Goal: Information Seeking & Learning: Check status

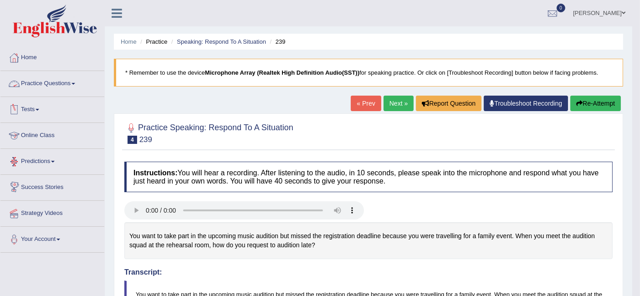
click at [45, 85] on link "Practice Questions" at bounding box center [52, 82] width 104 height 23
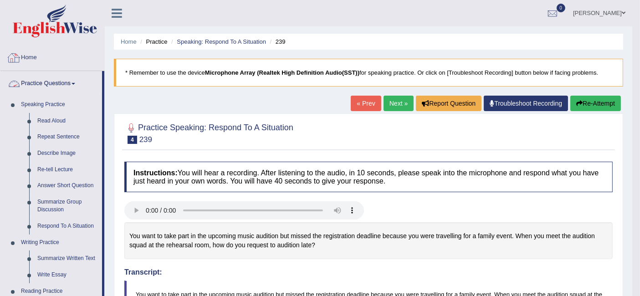
click at [34, 53] on link "Home" at bounding box center [52, 56] width 104 height 23
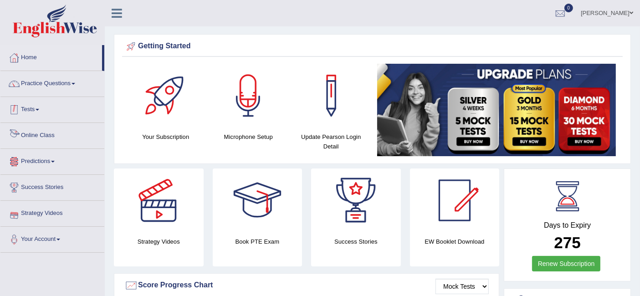
click at [34, 103] on link "Tests" at bounding box center [52, 108] width 104 height 23
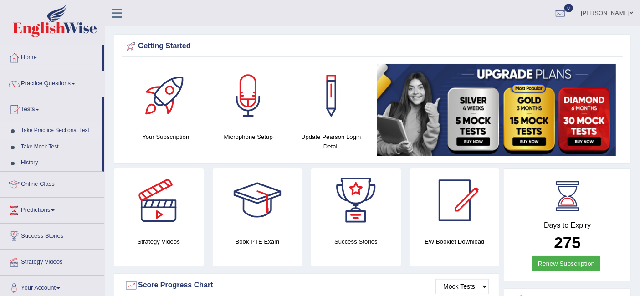
click at [63, 133] on link "Take Practice Sectional Test" at bounding box center [59, 131] width 85 height 16
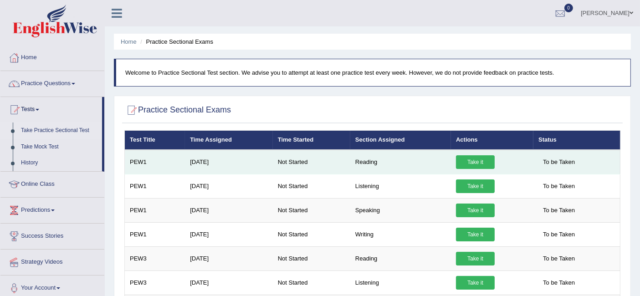
click at [480, 163] on link "Take it" at bounding box center [475, 162] width 39 height 14
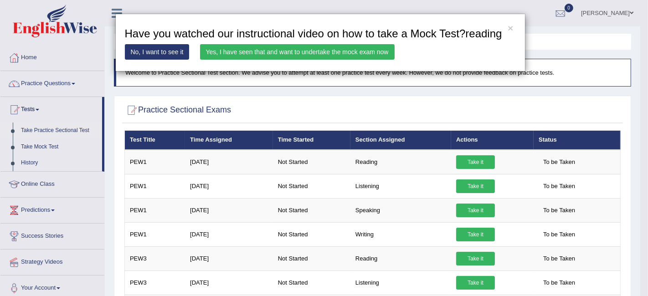
click at [343, 49] on link "Yes, I have seen that and want to undertake the mock exam now" at bounding box center [297, 51] width 195 height 15
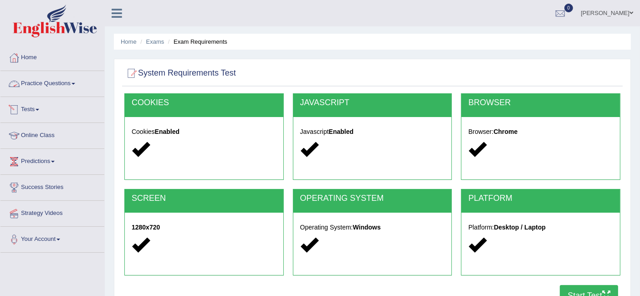
click at [63, 86] on link "Practice Questions" at bounding box center [52, 82] width 104 height 23
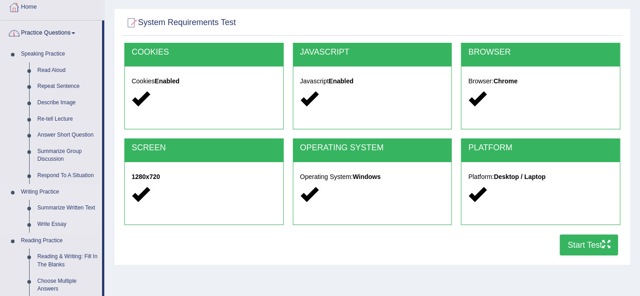
scroll to position [152, 0]
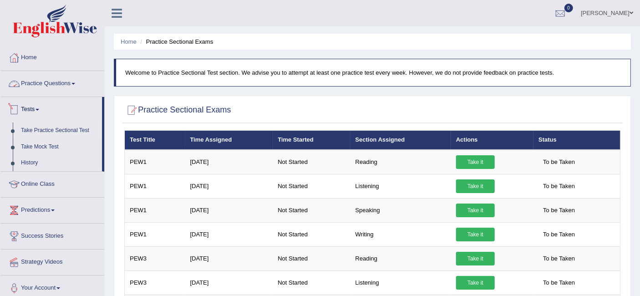
click at [35, 108] on link "Tests" at bounding box center [51, 108] width 102 height 23
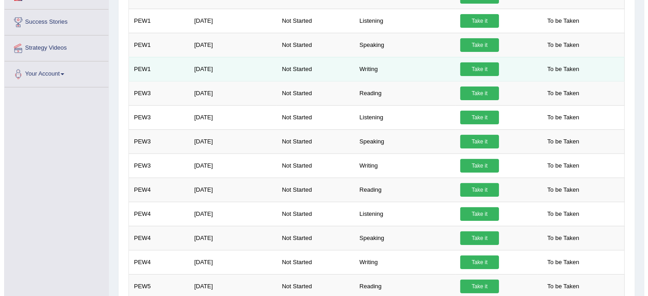
scroll to position [152, 0]
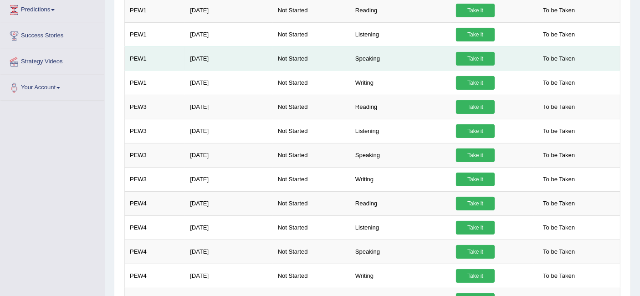
click at [463, 58] on link "Take it" at bounding box center [475, 59] width 39 height 14
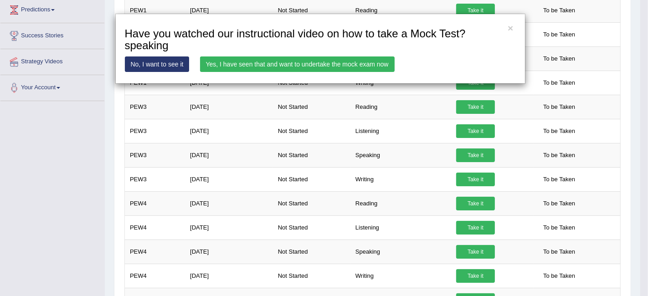
click at [339, 61] on link "Yes, I have seen that and want to undertake the mock exam now" at bounding box center [297, 63] width 195 height 15
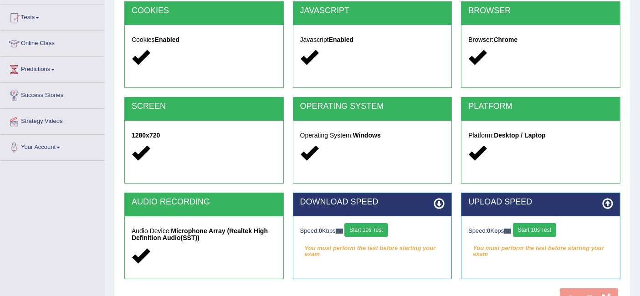
scroll to position [101, 0]
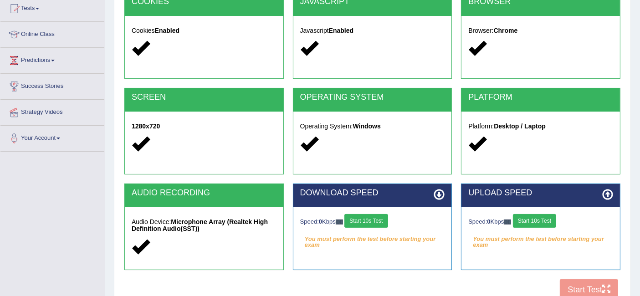
click at [364, 218] on button "Start 10s Test" at bounding box center [365, 221] width 43 height 14
click at [547, 218] on button "Start 10s Test" at bounding box center [534, 221] width 43 height 14
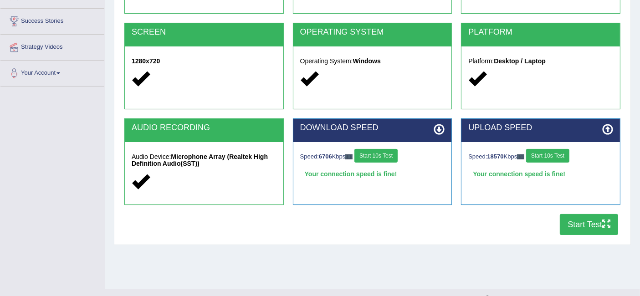
scroll to position [182, 0]
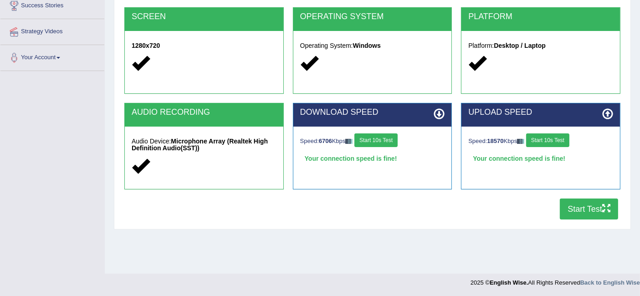
click at [584, 206] on button "Start Test" at bounding box center [589, 209] width 58 height 21
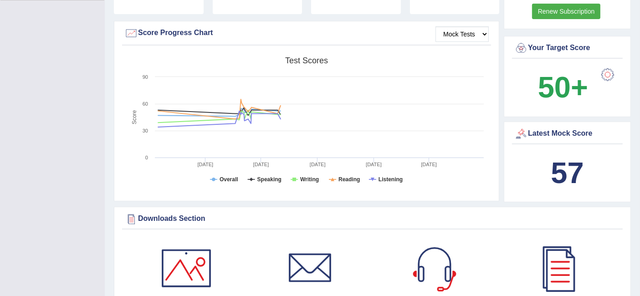
scroll to position [50, 0]
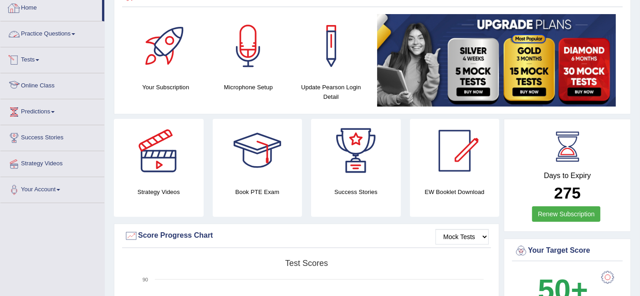
click at [44, 14] on link "Home" at bounding box center [51, 6] width 102 height 23
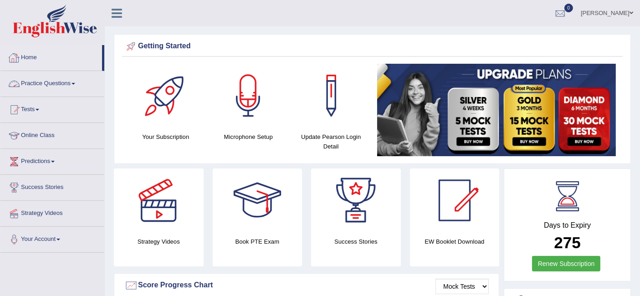
click at [62, 88] on link "Practice Questions" at bounding box center [52, 82] width 104 height 23
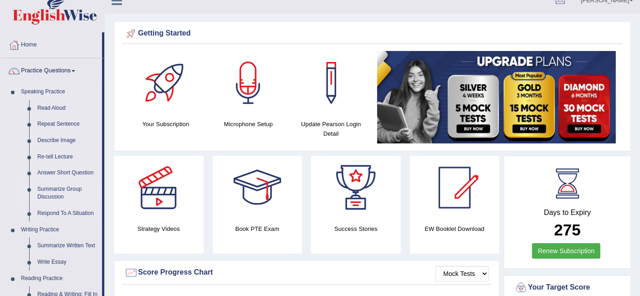
scroll to position [101, 0]
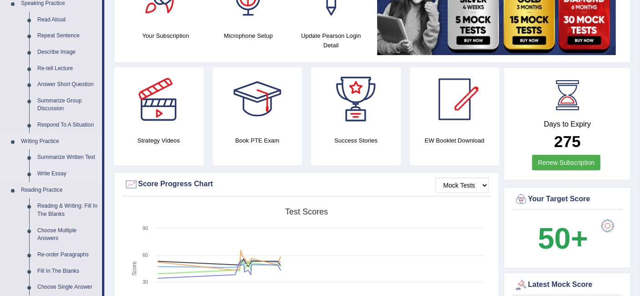
click at [32, 139] on link "Writing Practice" at bounding box center [59, 141] width 85 height 16
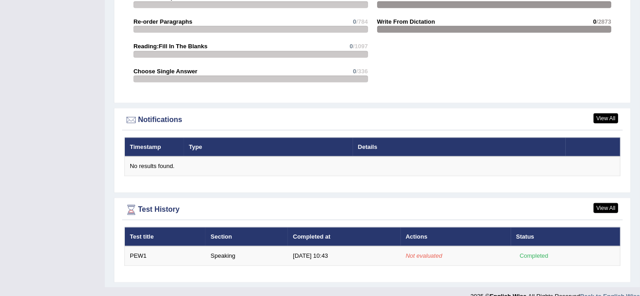
scroll to position [1011, 0]
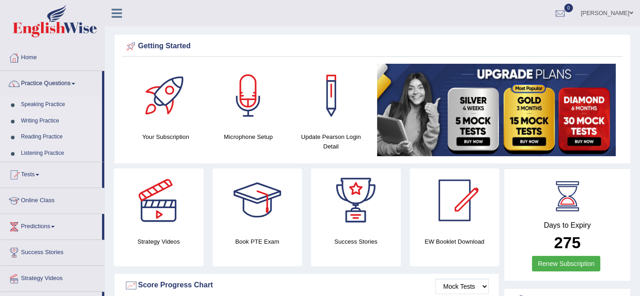
click at [47, 119] on link "Writing Practice" at bounding box center [59, 121] width 85 height 16
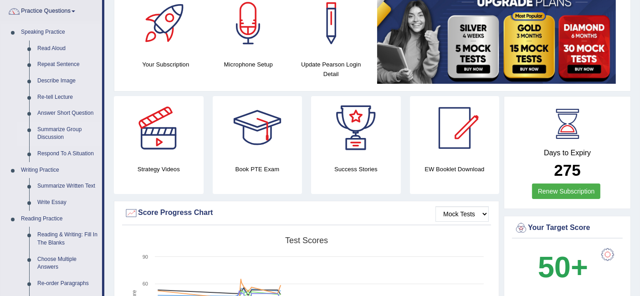
scroll to position [101, 0]
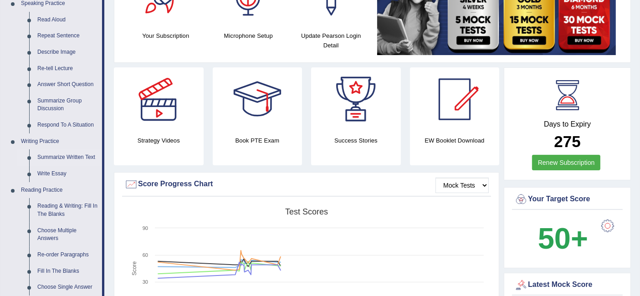
click at [62, 157] on link "Summarize Written Text" at bounding box center [67, 157] width 69 height 16
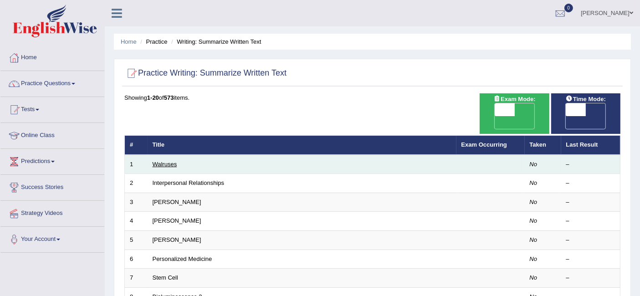
click at [167, 161] on link "Walruses" at bounding box center [165, 164] width 25 height 7
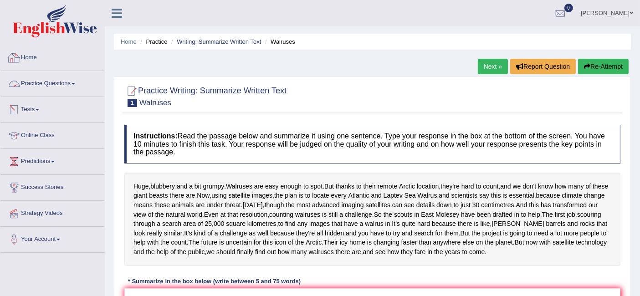
click at [35, 51] on link "Home" at bounding box center [52, 56] width 104 height 23
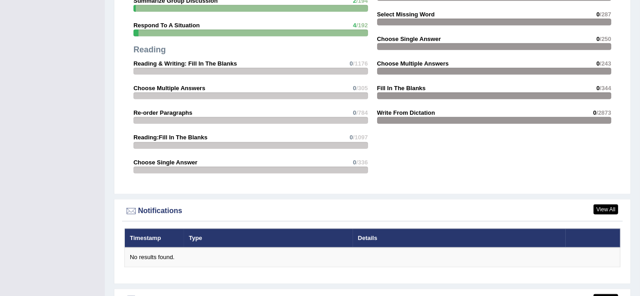
scroll to position [1011, 0]
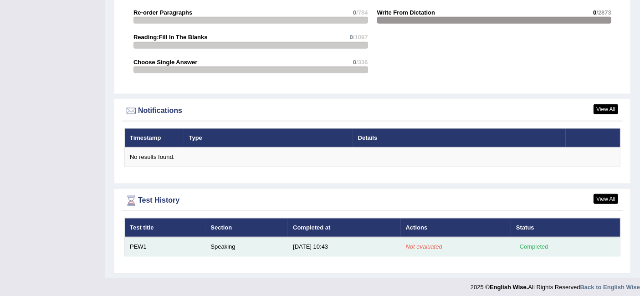
click at [539, 243] on div "Completed" at bounding box center [534, 247] width 36 height 10
click at [426, 243] on em "Not evaluated" at bounding box center [424, 246] width 36 height 7
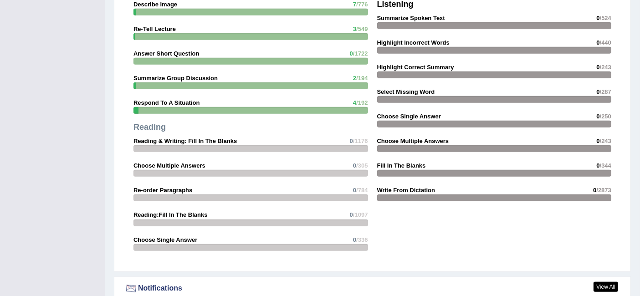
scroll to position [758, 0]
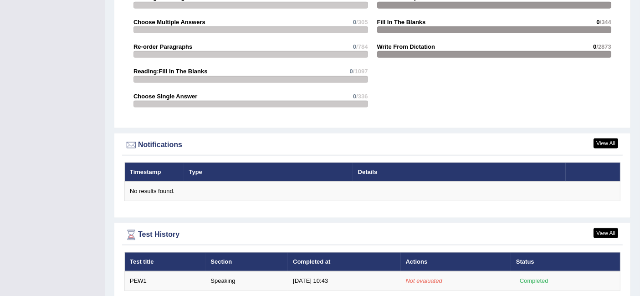
scroll to position [1011, 0]
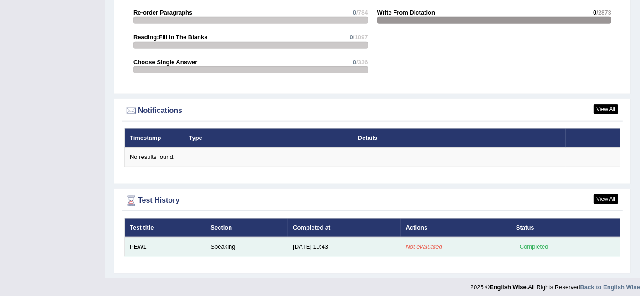
click at [316, 238] on td "8/28/25 10:43" at bounding box center [344, 246] width 113 height 19
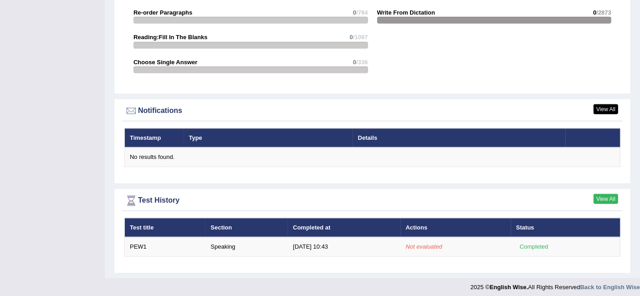
click at [610, 194] on link "View All" at bounding box center [606, 199] width 25 height 10
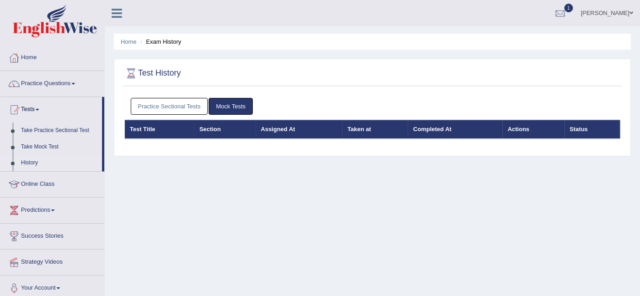
click at [164, 36] on ul "Home Exam History" at bounding box center [372, 42] width 517 height 16
click at [553, 15] on div at bounding box center [560, 14] width 14 height 14
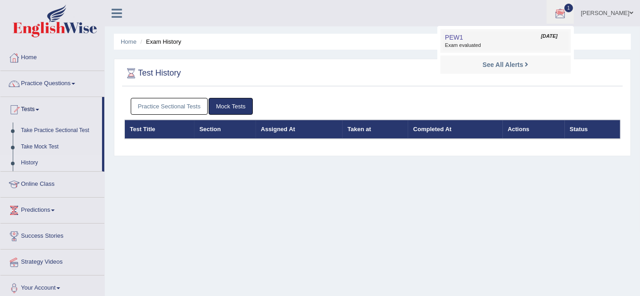
click at [476, 37] on link "PEW1 Aug 28, 2025 Exam evaluated" at bounding box center [506, 40] width 126 height 19
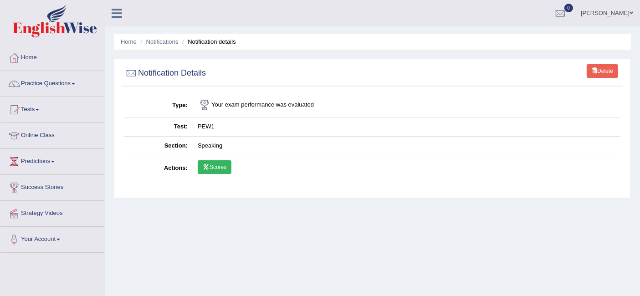
click at [219, 168] on link "Scores" at bounding box center [215, 167] width 34 height 14
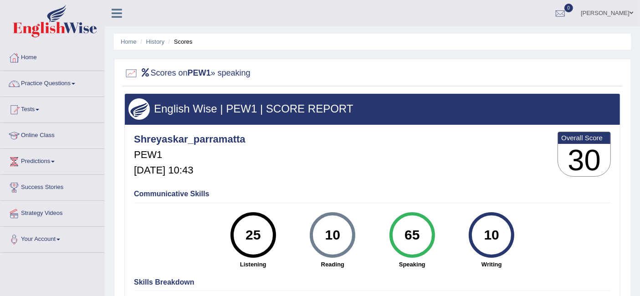
click at [57, 81] on link "Practice Questions" at bounding box center [52, 82] width 104 height 23
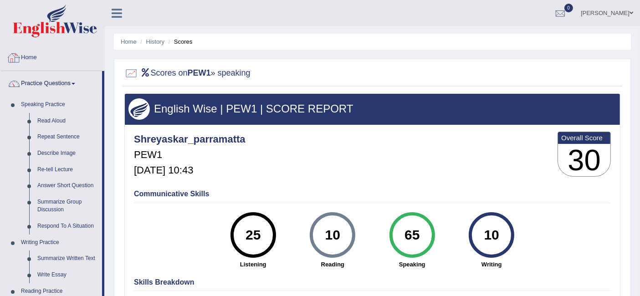
click at [26, 58] on link "Home" at bounding box center [52, 56] width 104 height 23
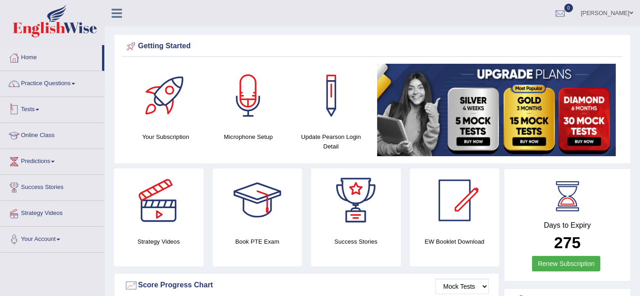
click at [51, 105] on link "Tests" at bounding box center [52, 108] width 104 height 23
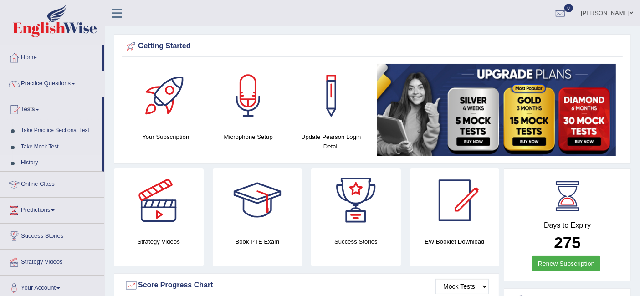
click at [28, 164] on link "History" at bounding box center [59, 163] width 85 height 16
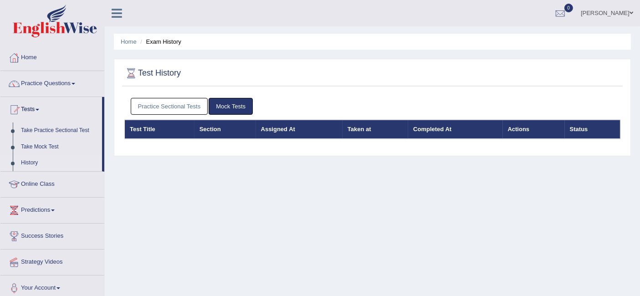
click at [36, 163] on link "History" at bounding box center [59, 163] width 85 height 16
click at [199, 105] on link "Practice Sectional Tests" at bounding box center [169, 106] width 77 height 17
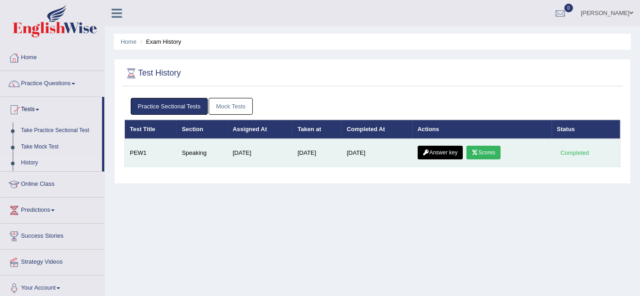
click at [458, 150] on link "Answer key" at bounding box center [440, 153] width 45 height 14
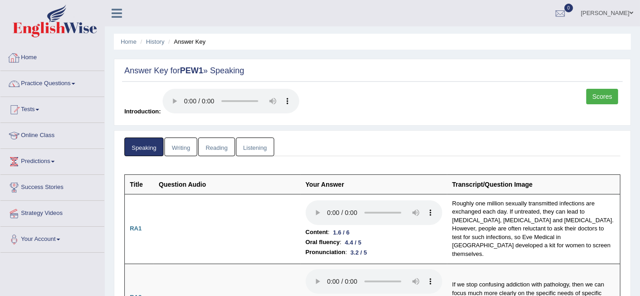
click at [27, 62] on link "Home" at bounding box center [52, 56] width 104 height 23
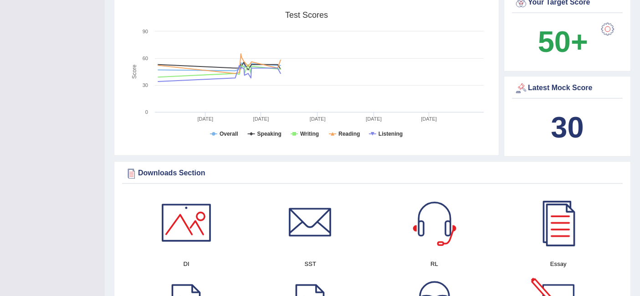
scroll to position [202, 0]
